Goal: Book appointment/travel/reservation

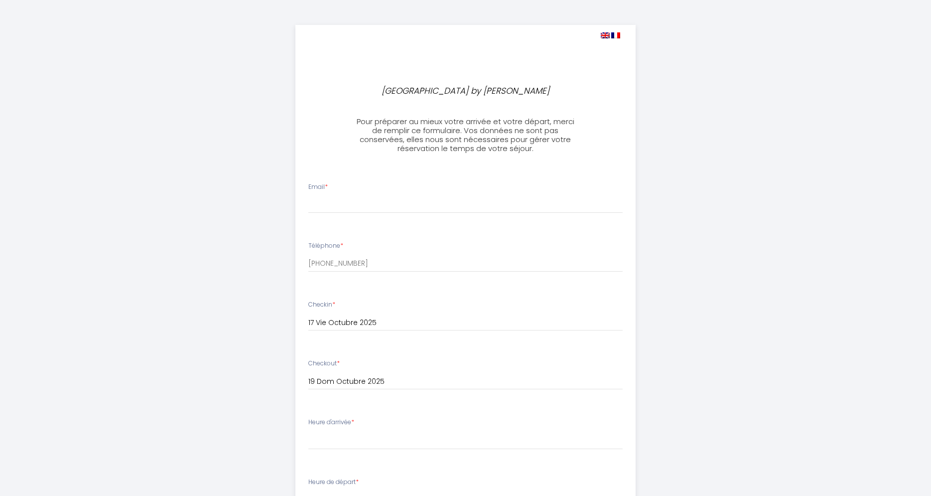
select select
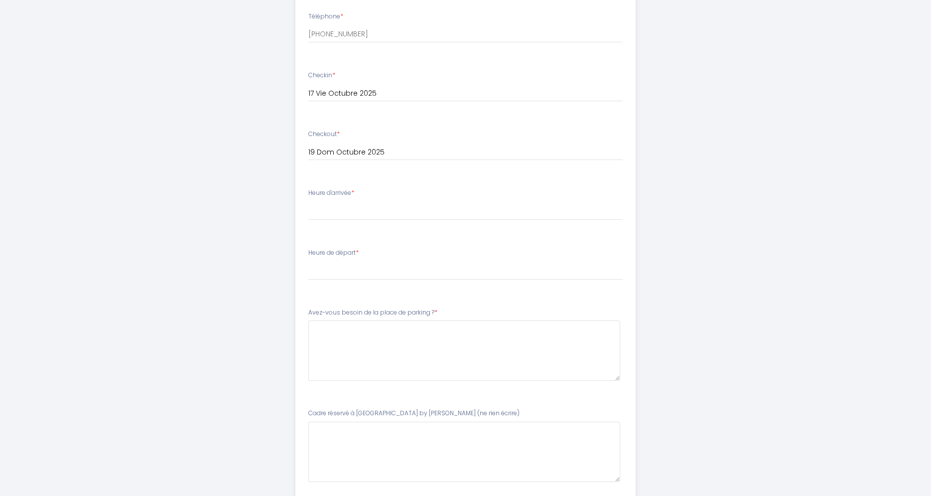
scroll to position [254, 0]
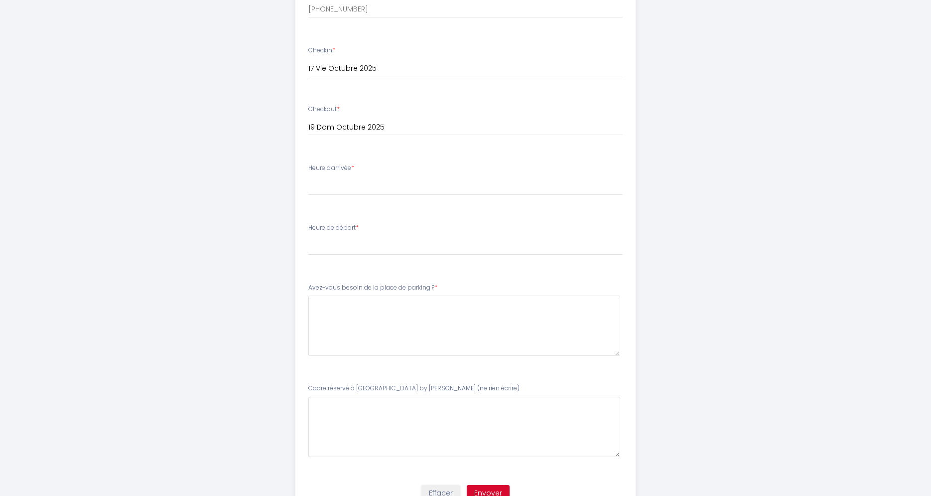
drag, startPoint x: 451, startPoint y: 290, endPoint x: 346, endPoint y: 278, distance: 106.3
click at [305, 280] on li "Avez-vous besoin de la place de parking ? *" at bounding box center [465, 324] width 339 height 95
copy label "Avez-vous besoin de la place de parking ? *"
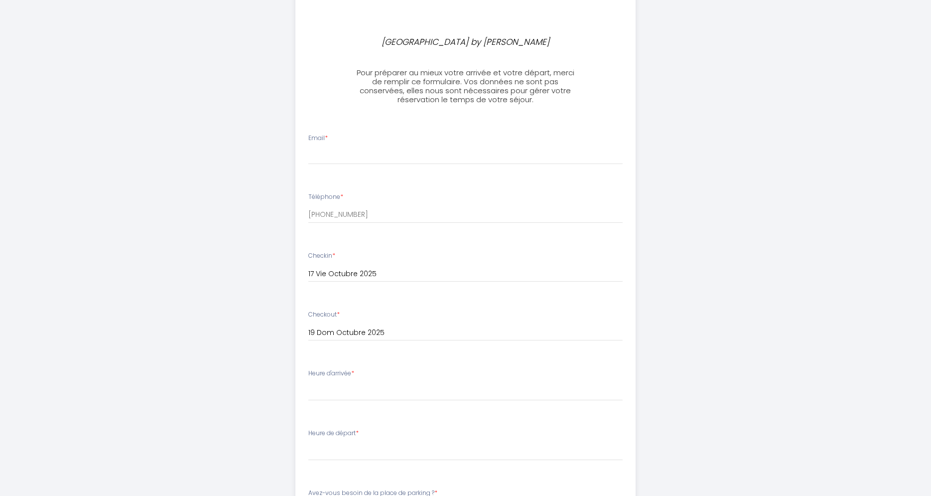
scroll to position [0, 0]
